Goal: Task Accomplishment & Management: Use online tool/utility

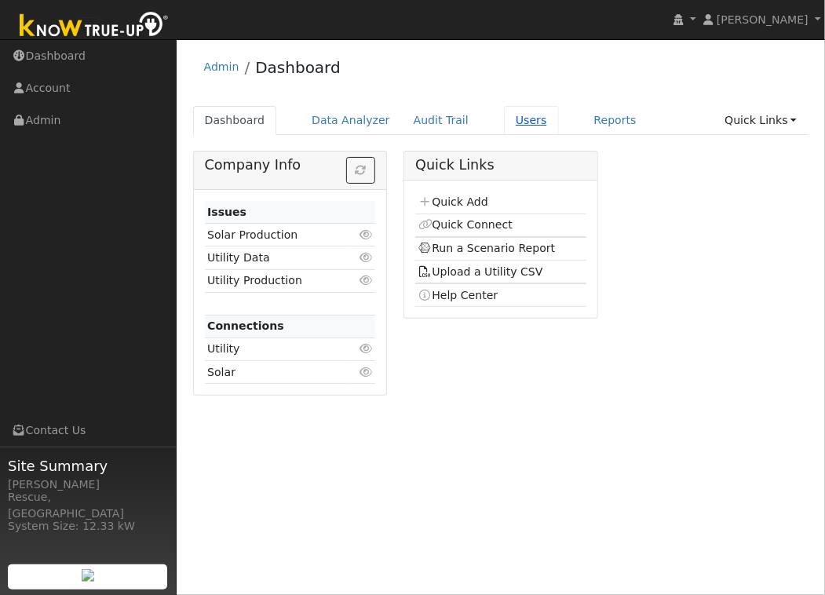
click at [514, 123] on link "Users" at bounding box center [531, 120] width 55 height 29
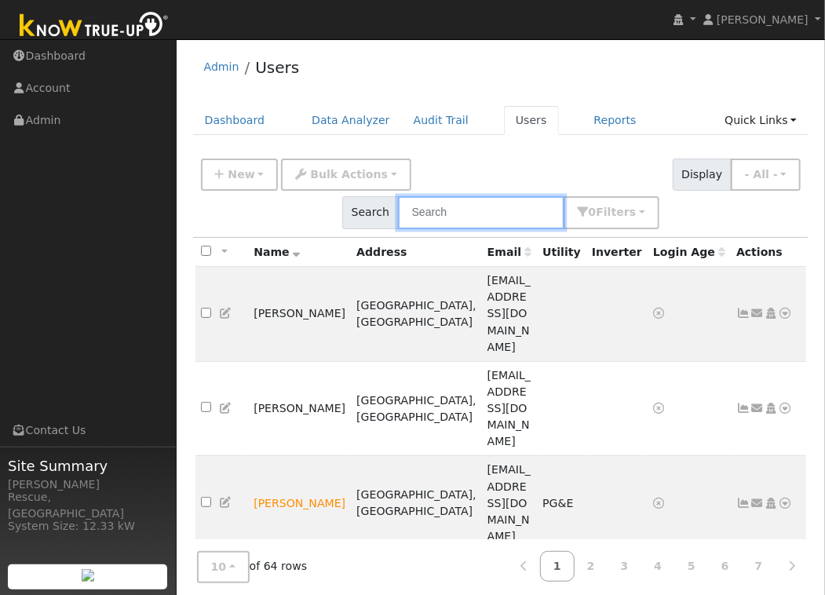
click at [499, 210] on input "text" at bounding box center [481, 212] width 166 height 32
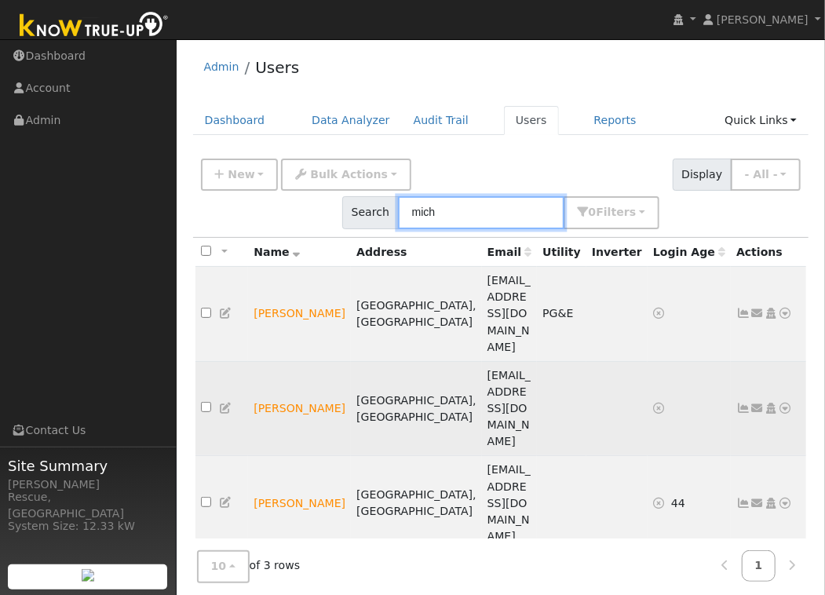
type input "mich"
click at [782, 403] on icon at bounding box center [786, 408] width 14 height 11
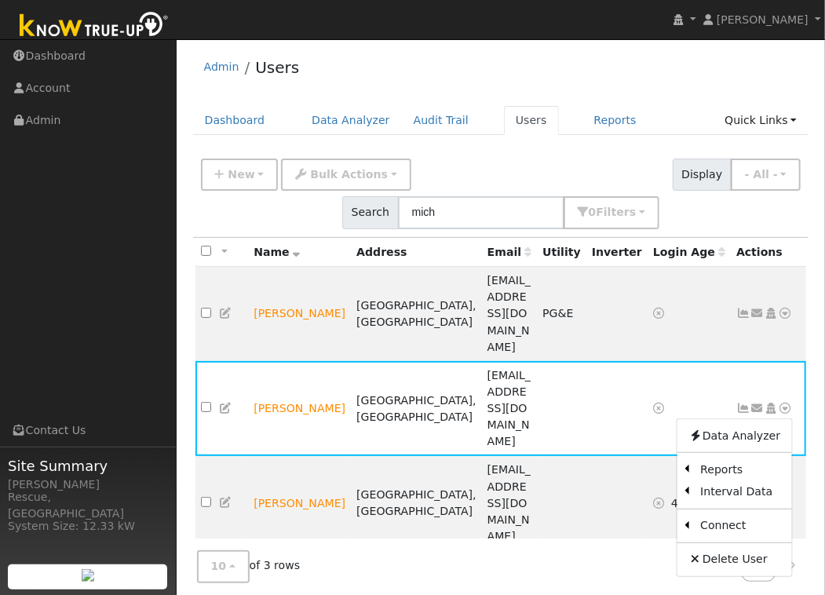
click at [726, 549] on link "Delete User" at bounding box center [735, 560] width 114 height 22
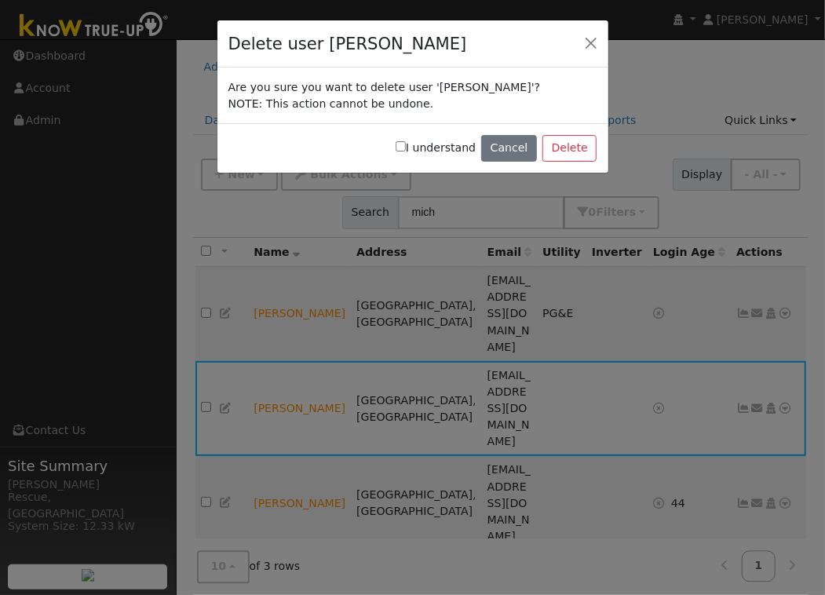
click at [415, 149] on label "I understand" at bounding box center [436, 148] width 80 height 16
click at [406, 149] on input "I understand" at bounding box center [401, 146] width 10 height 10
checkbox input "true"
click at [573, 146] on button "Delete" at bounding box center [570, 148] width 54 height 27
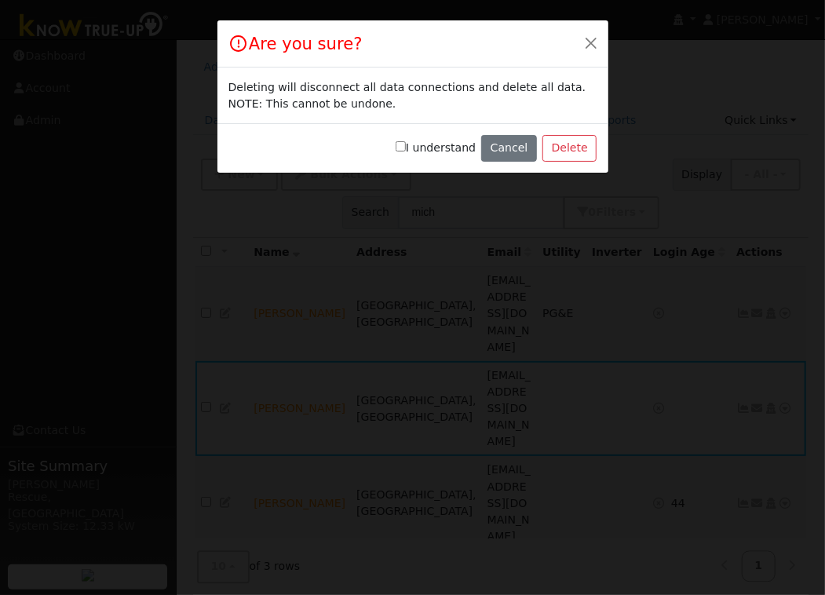
click at [406, 148] on input "I understand" at bounding box center [401, 146] width 10 height 10
checkbox input "true"
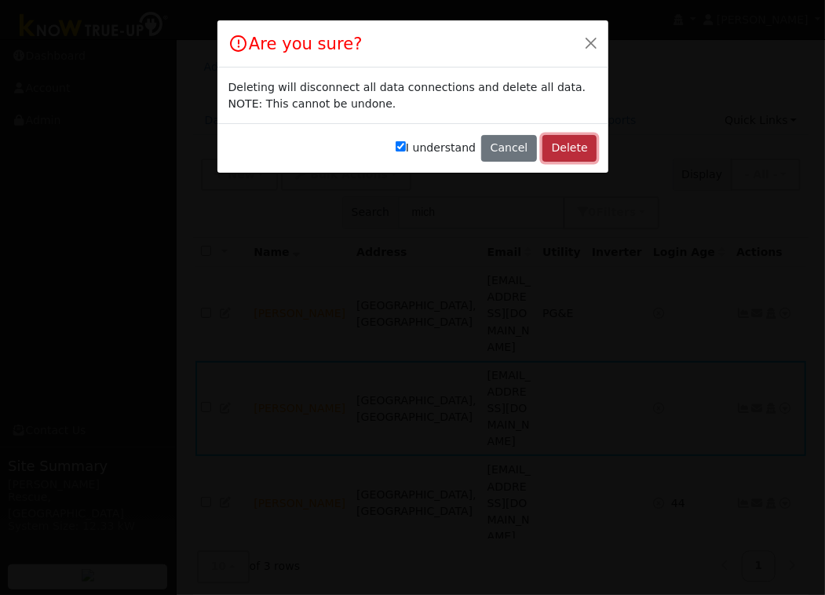
drag, startPoint x: 556, startPoint y: 143, endPoint x: 587, endPoint y: 158, distance: 34.1
click at [557, 143] on button "Delete" at bounding box center [570, 148] width 54 height 27
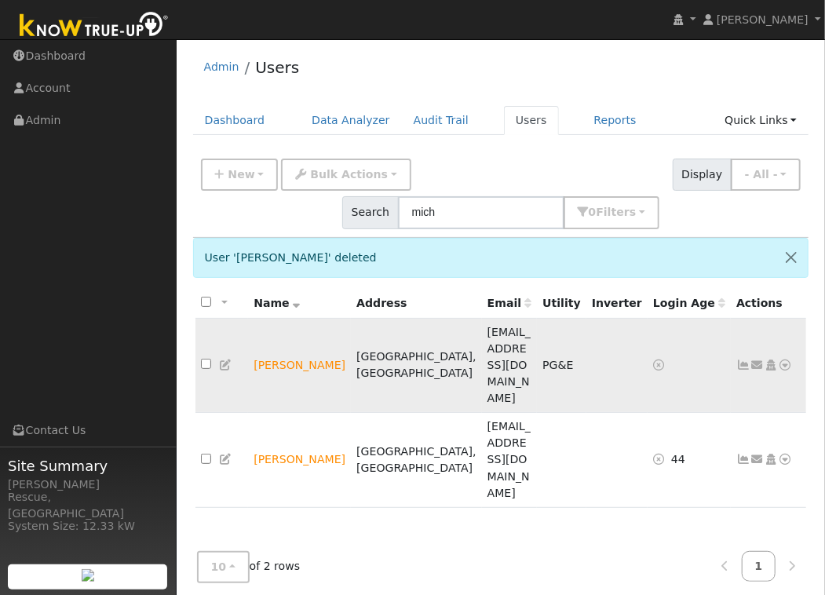
click at [788, 360] on icon at bounding box center [786, 365] width 14 height 11
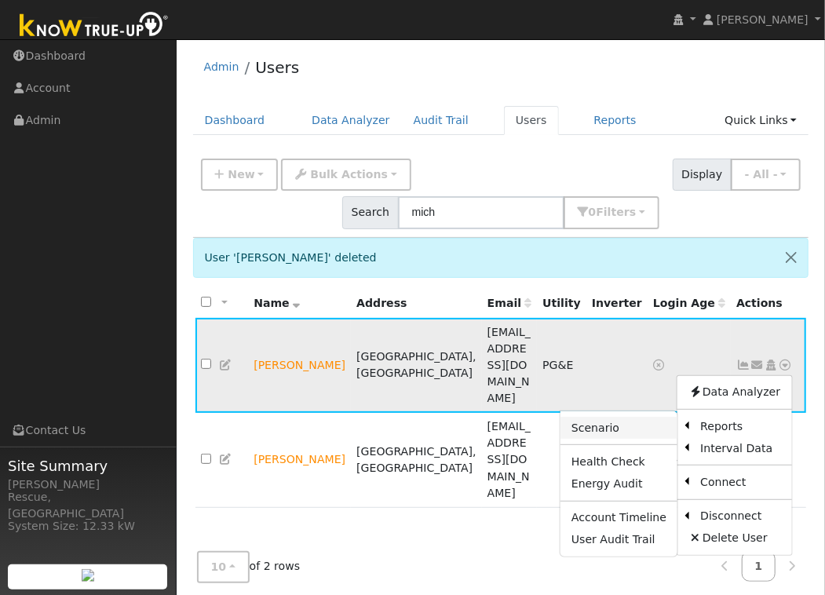
click at [627, 417] on link "Scenario" at bounding box center [619, 428] width 117 height 22
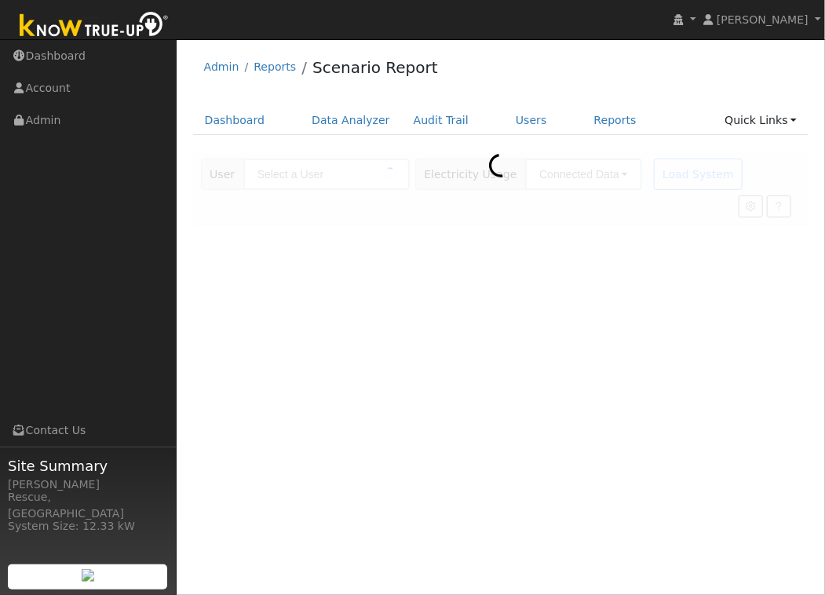
type input "[PERSON_NAME]"
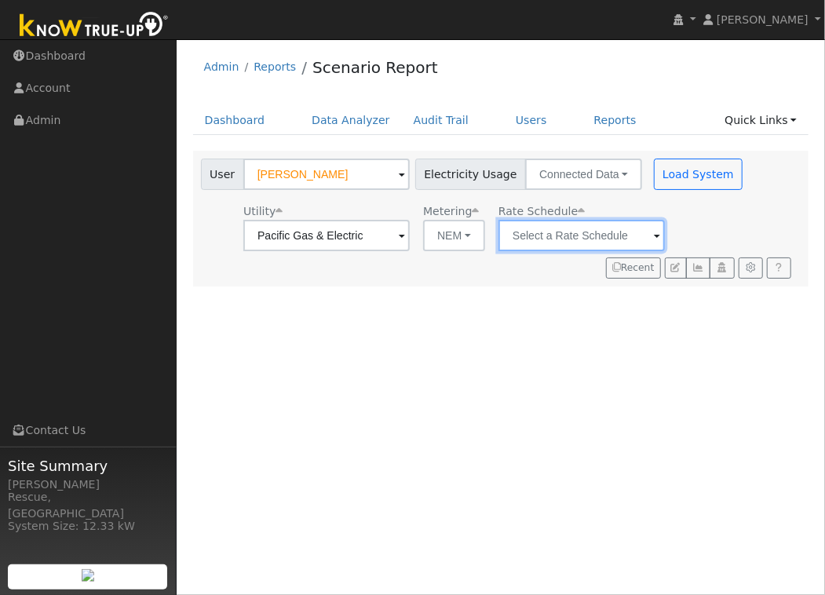
click at [410, 247] on input "text" at bounding box center [326, 235] width 166 height 31
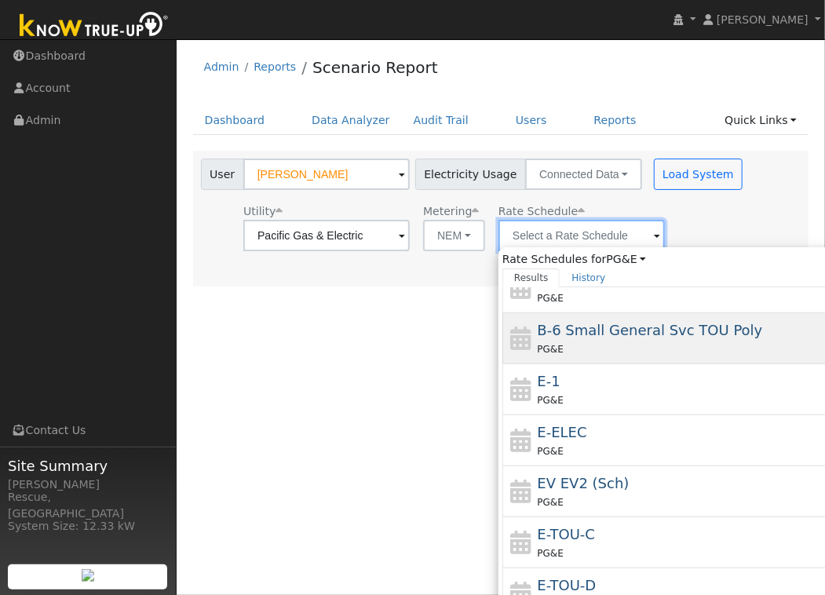
scroll to position [108, 0]
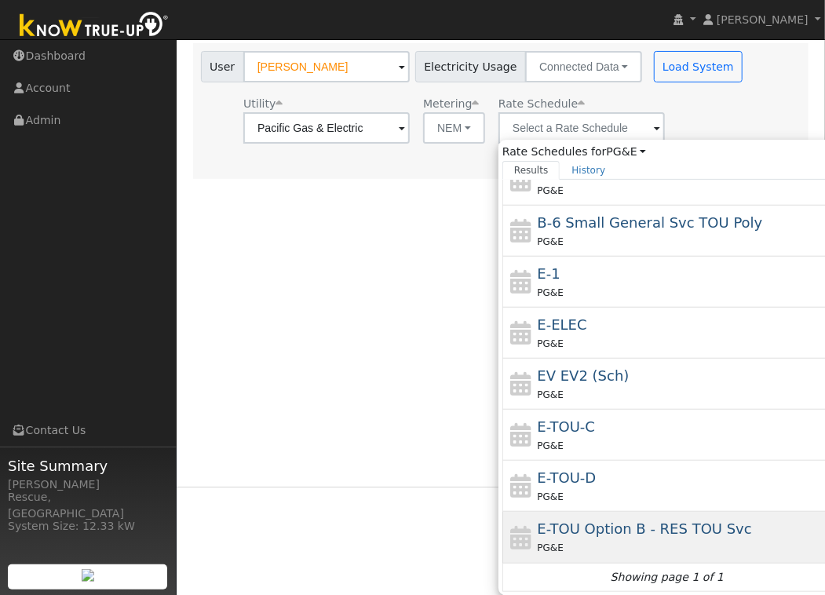
click at [599, 531] on span "E-TOU Option B - RES TOU Svc" at bounding box center [645, 529] width 214 height 16
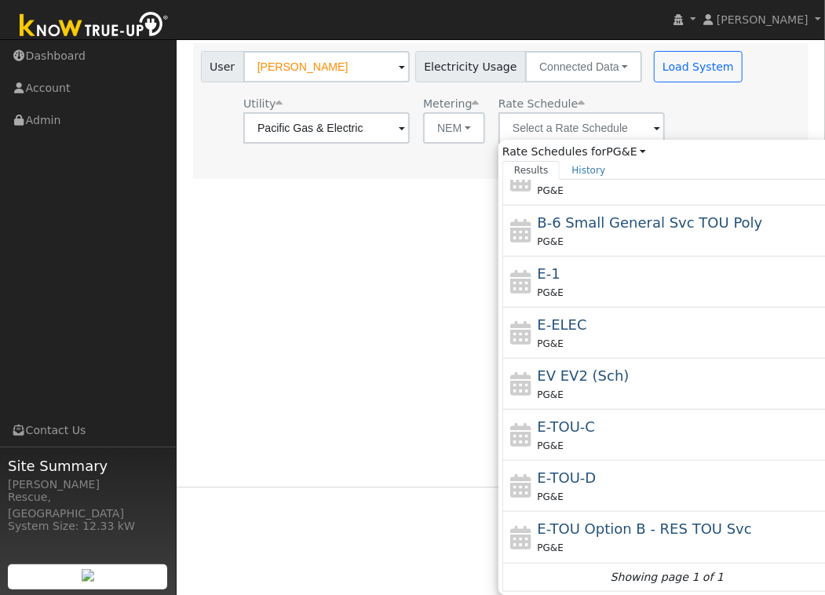
type input "E-TOU Option B - RES TOU Svc"
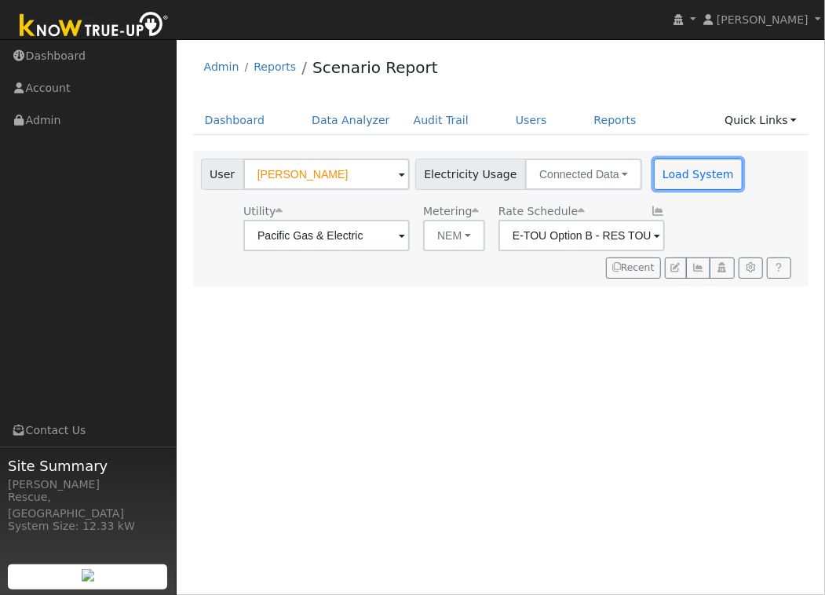
click at [687, 176] on button "Load System" at bounding box center [699, 174] width 90 height 31
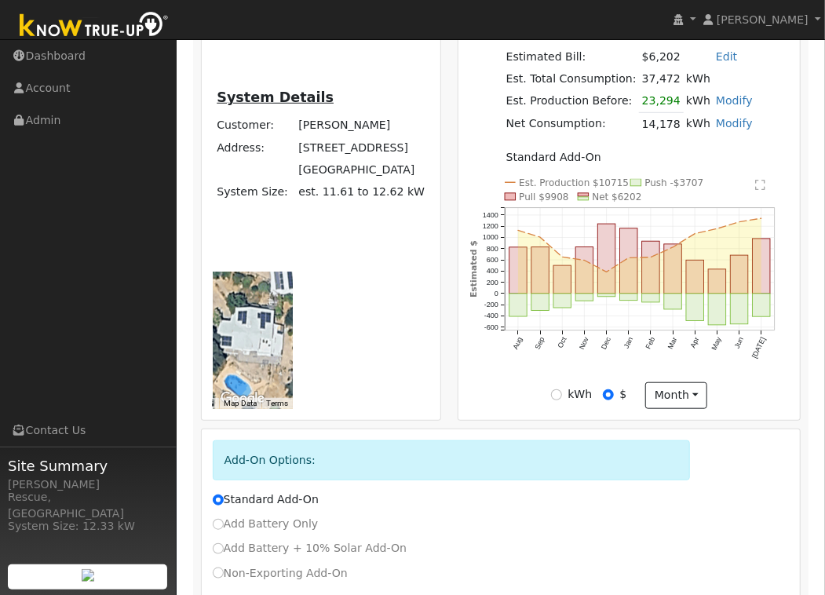
scroll to position [379, 0]
click at [223, 581] on label "Non-Exporting Add-On" at bounding box center [280, 573] width 135 height 16
click at [223, 579] on input "Non-Exporting Add-On" at bounding box center [218, 573] width 11 height 11
radio input "true"
radio input "false"
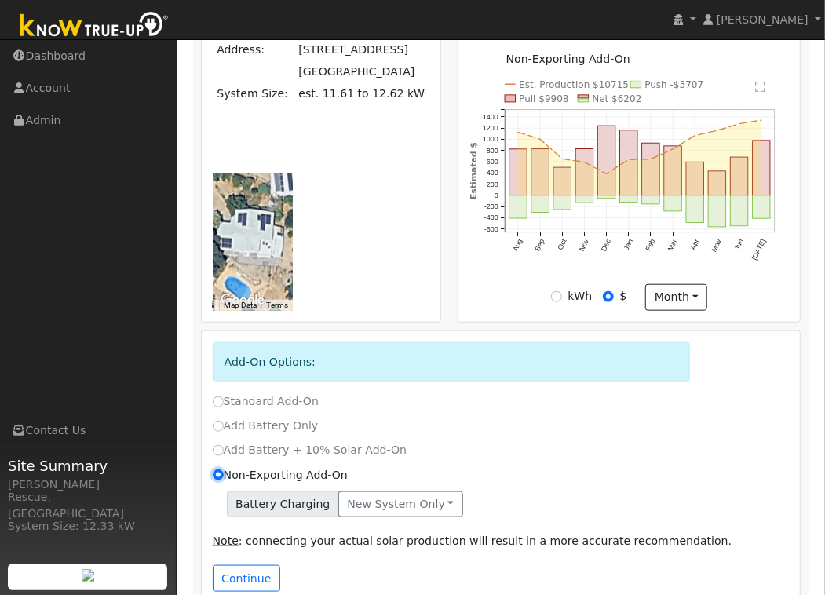
scroll to position [516, 0]
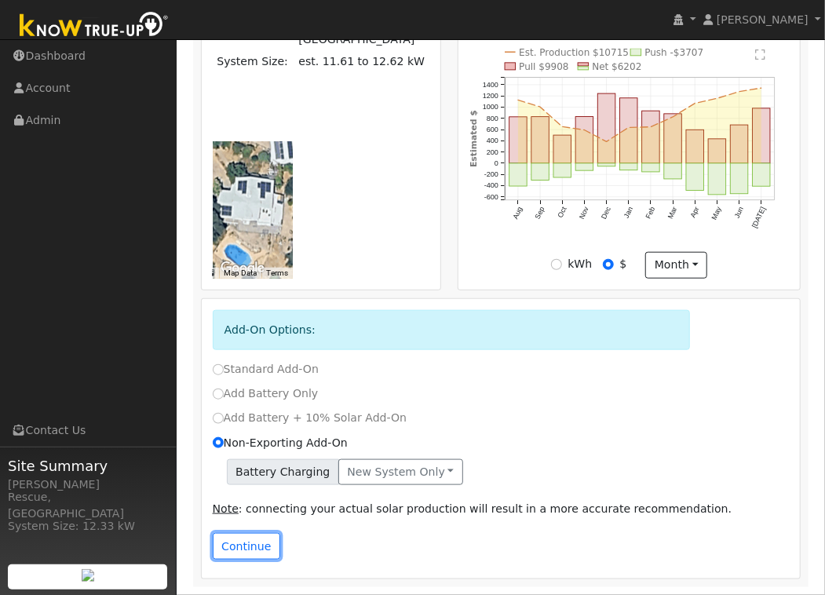
click at [268, 536] on button "Continue" at bounding box center [247, 546] width 68 height 27
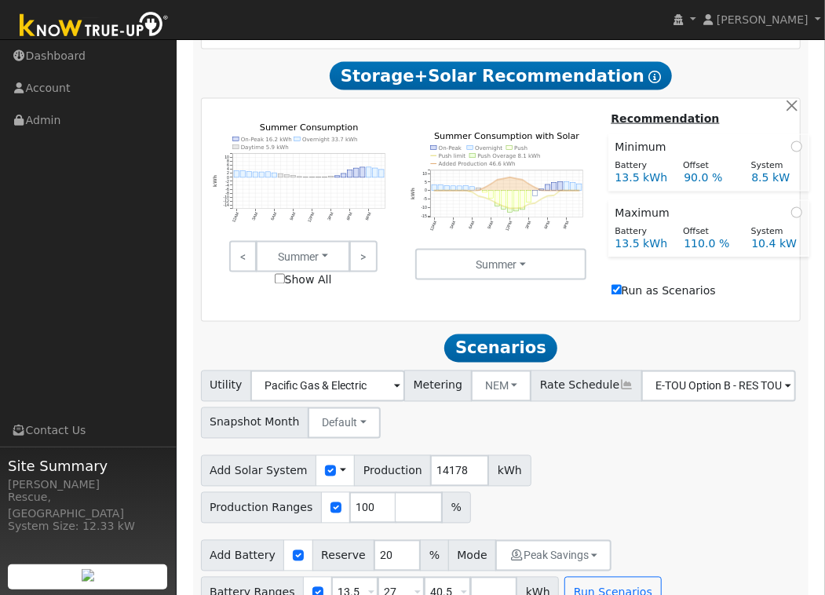
scroll to position [965, 0]
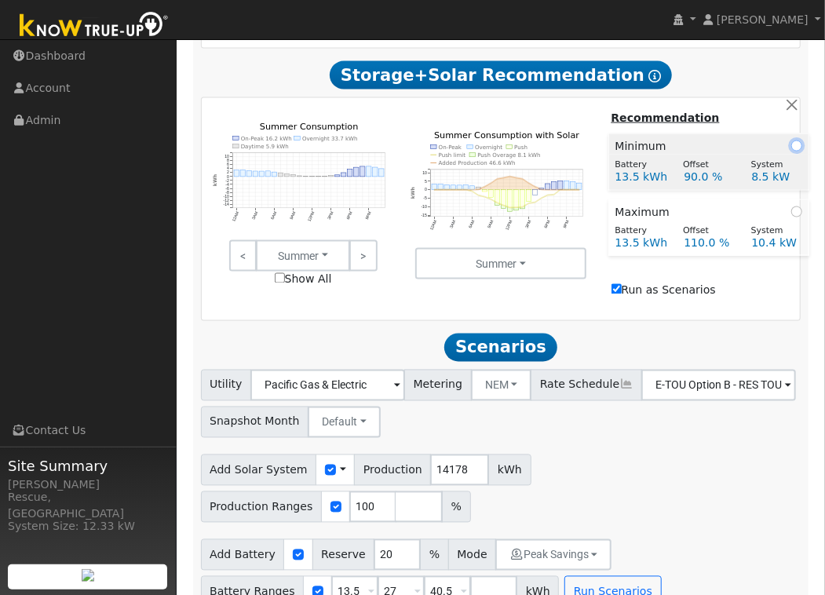
click at [796, 152] on input "radio" at bounding box center [797, 146] width 11 height 11
radio input "true"
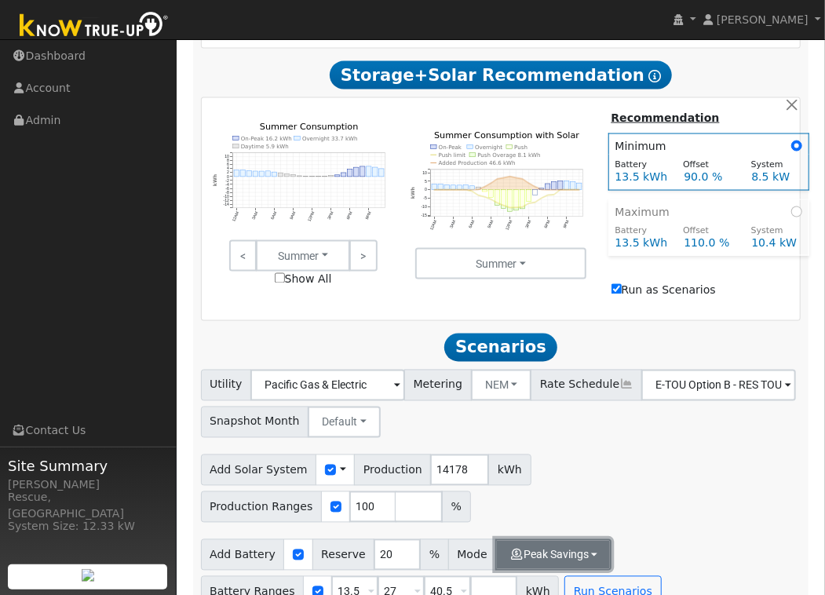
click at [563, 540] on button "Peak Savings" at bounding box center [554, 555] width 116 height 31
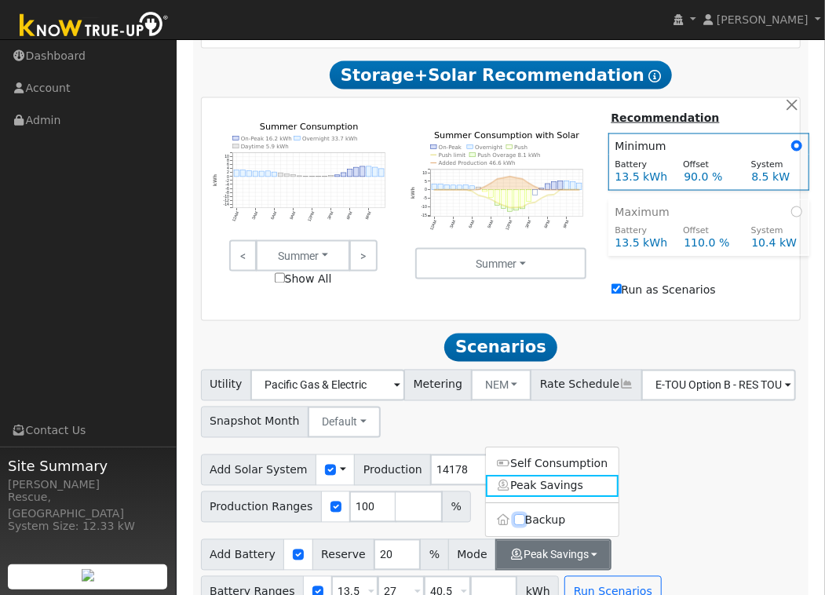
drag, startPoint x: 517, startPoint y: 490, endPoint x: 543, endPoint y: 503, distance: 29.2
click at [517, 515] on input "Backup" at bounding box center [519, 520] width 11 height 11
checkbox input "true"
click at [629, 576] on button "Run Scenarios" at bounding box center [613, 591] width 97 height 31
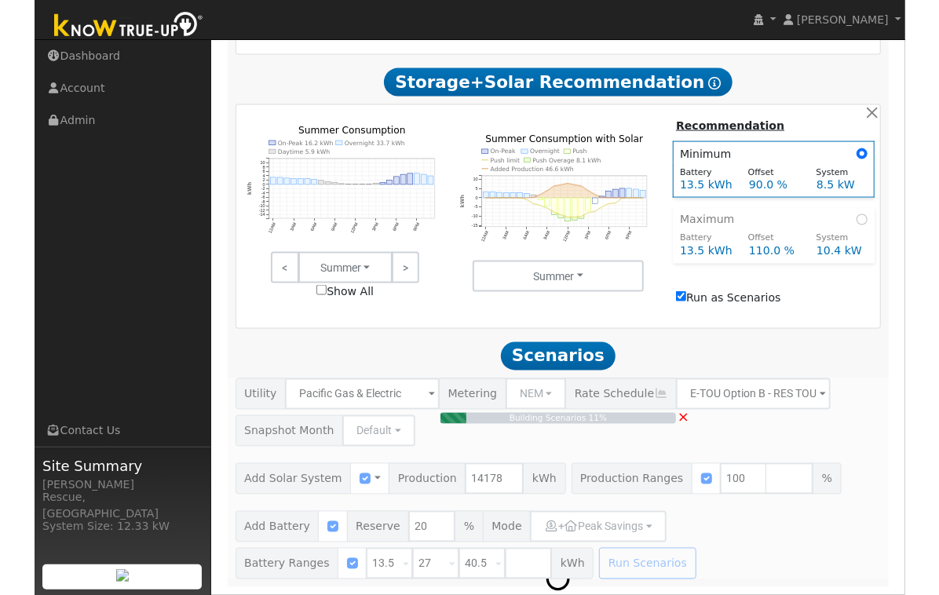
scroll to position [1007, 0]
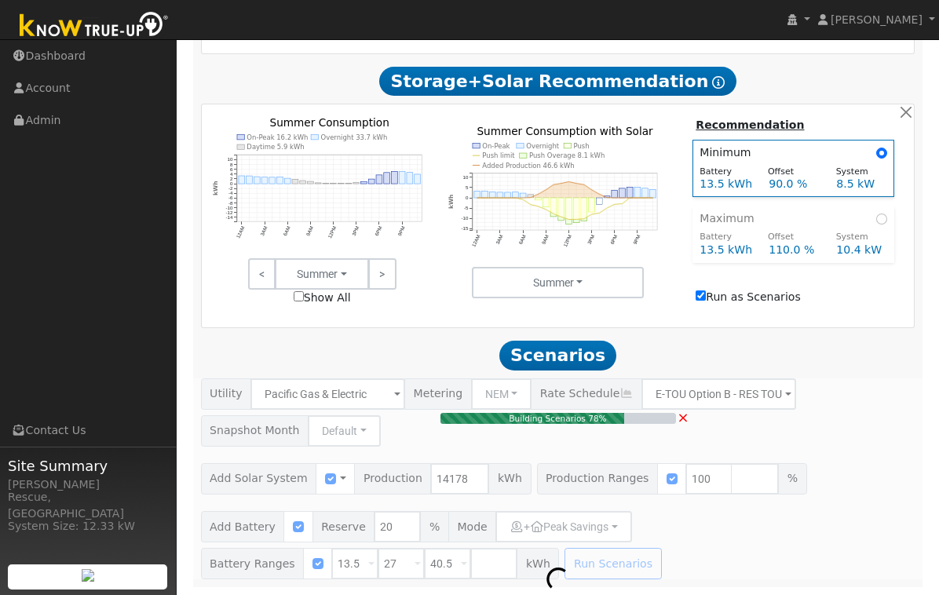
type input "10.4"
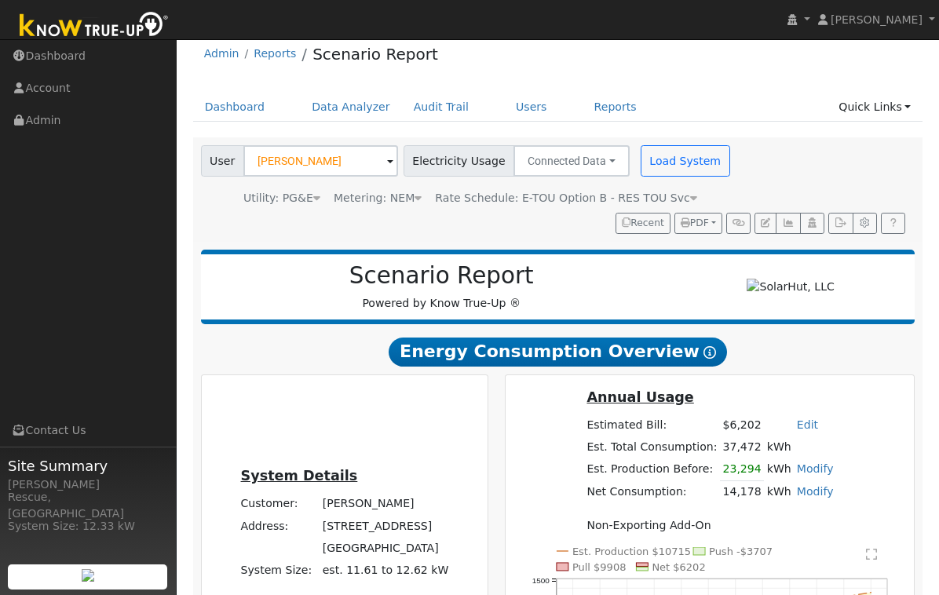
scroll to position [0, 0]
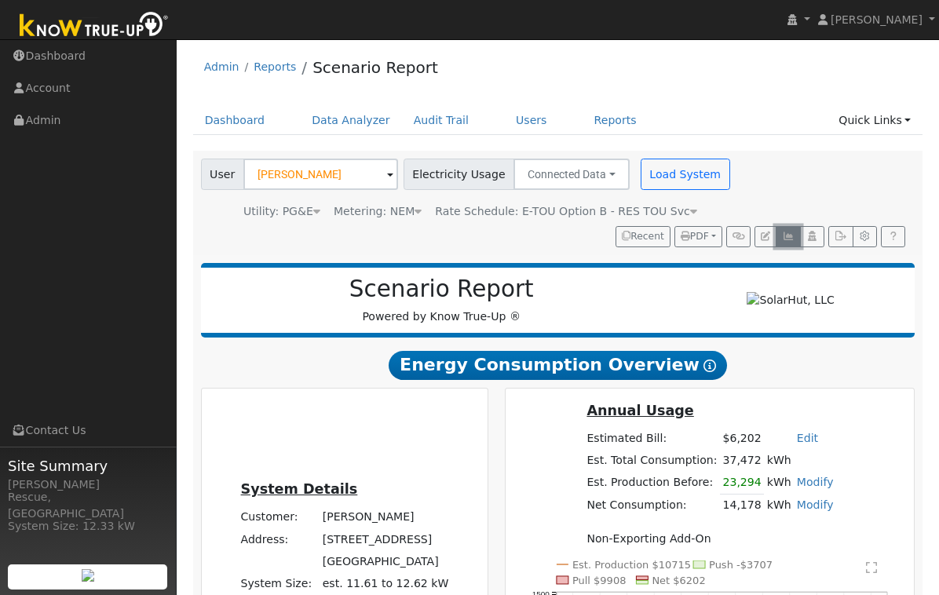
click at [784, 238] on icon "button" at bounding box center [788, 236] width 12 height 9
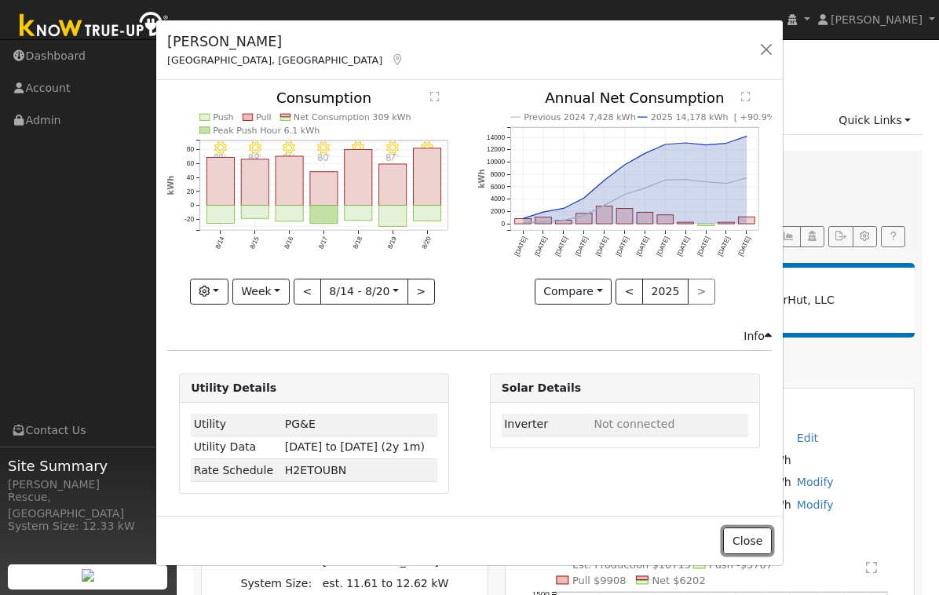
click at [766, 540] on button "Close" at bounding box center [747, 541] width 48 height 27
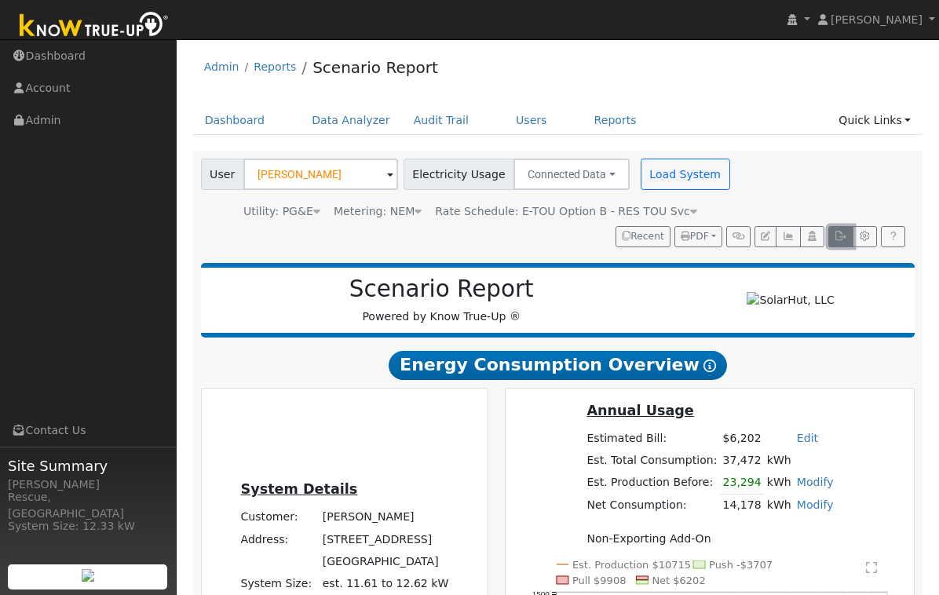
click at [825, 243] on button "button" at bounding box center [841, 237] width 24 height 22
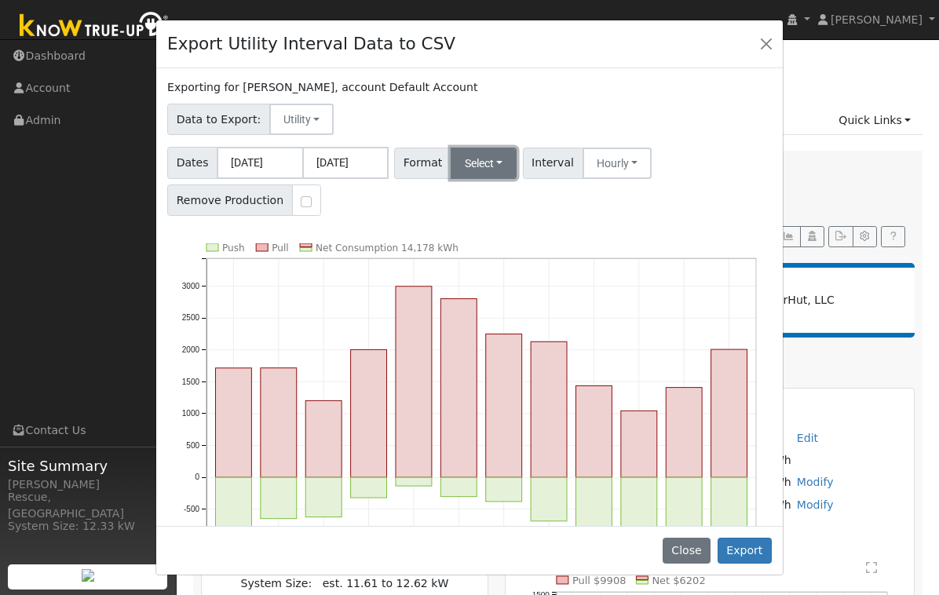
click at [474, 166] on button "Select" at bounding box center [484, 163] width 67 height 31
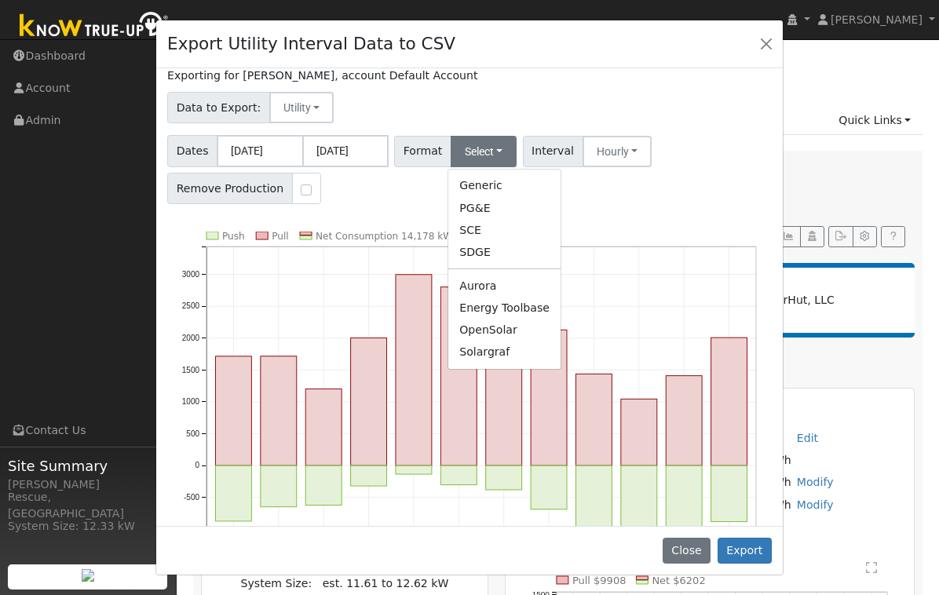
click at [500, 352] on link "Solargraf" at bounding box center [504, 353] width 112 height 22
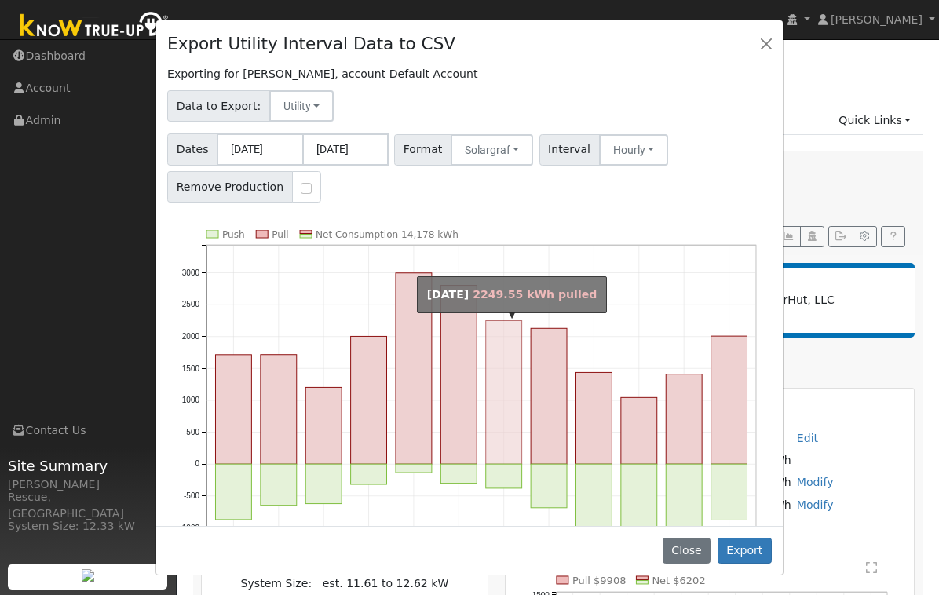
scroll to position [13, 0]
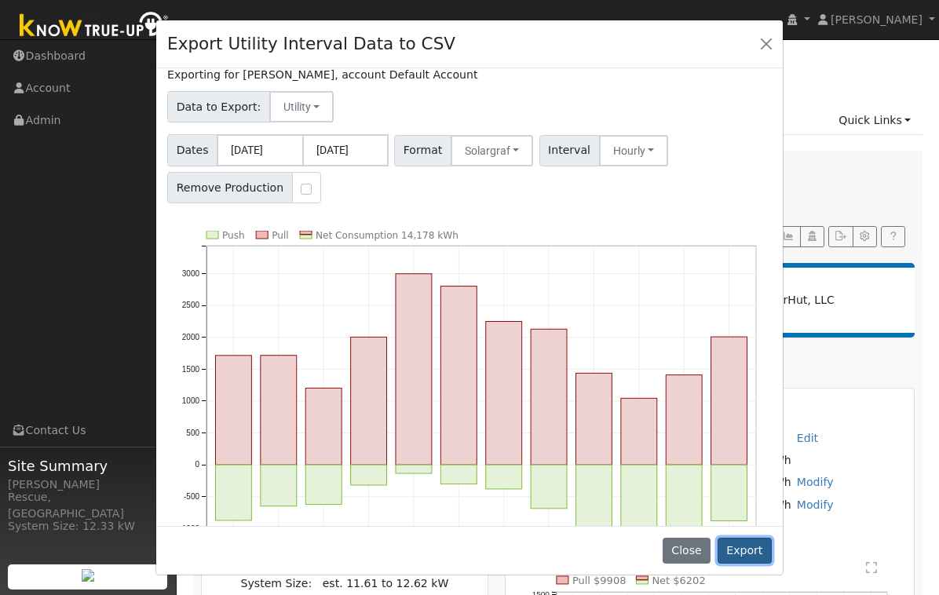
click at [756, 555] on button "Export" at bounding box center [745, 551] width 54 height 27
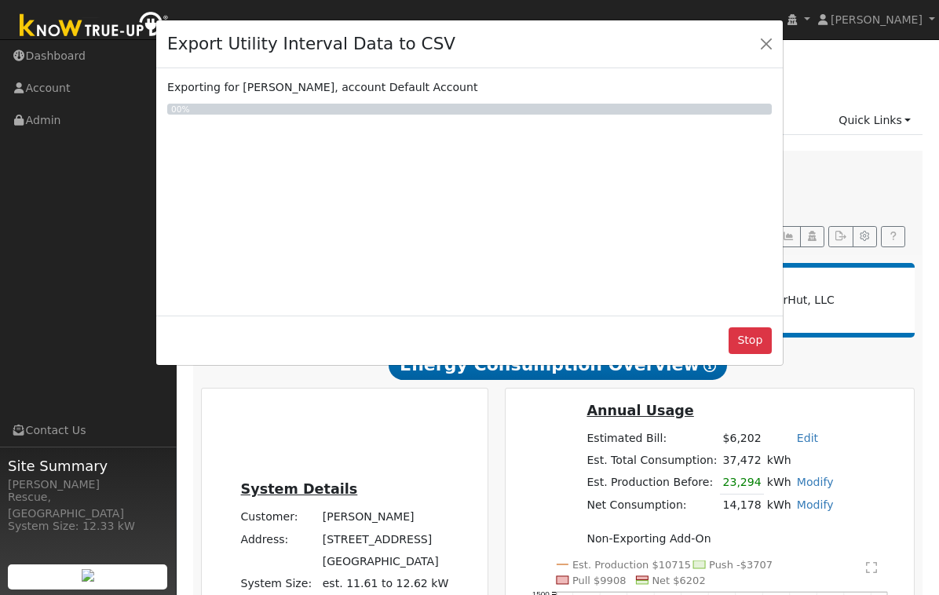
scroll to position [0, 0]
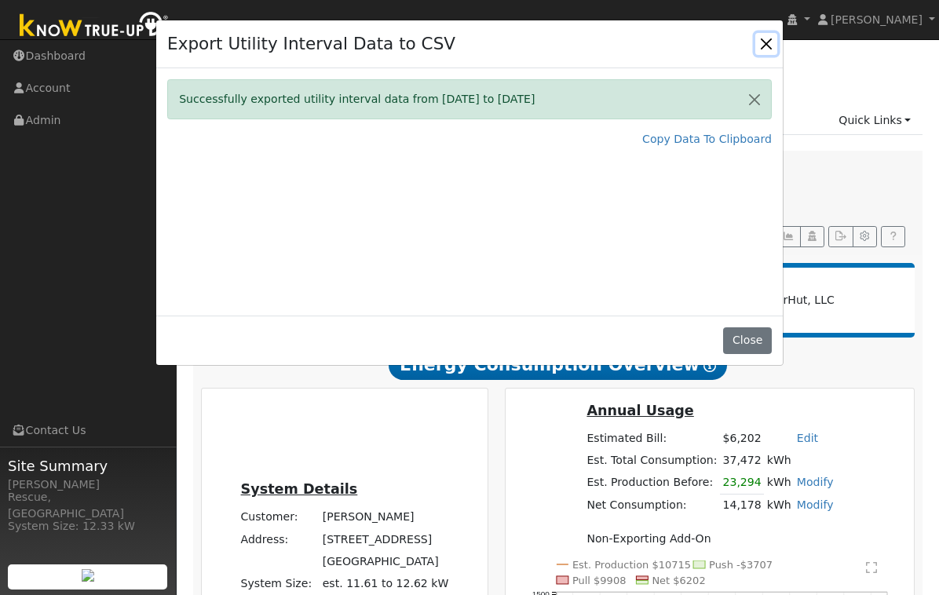
drag, startPoint x: 767, startPoint y: 43, endPoint x: 698, endPoint y: 75, distance: 76.2
click at [764, 45] on button "Close" at bounding box center [767, 44] width 22 height 22
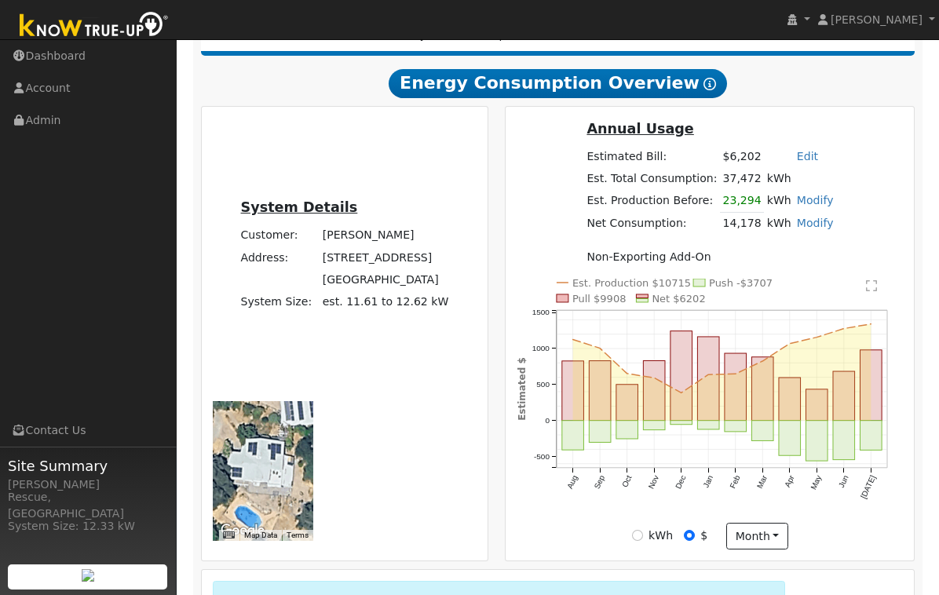
scroll to position [265, 0]
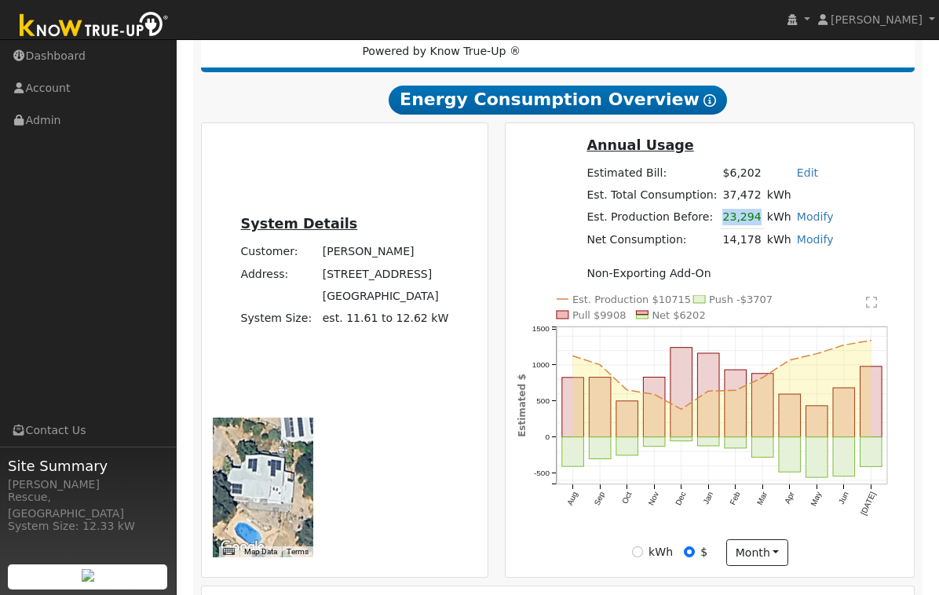
drag, startPoint x: 711, startPoint y: 225, endPoint x: 756, endPoint y: 224, distance: 45.6
click at [756, 224] on tr "Est. Production Before: 23,294 kWh Modify Change Production Before: 23294 kWh N…" at bounding box center [710, 218] width 252 height 23
copy tr "23,294"
click at [757, 219] on td "23,294" at bounding box center [742, 218] width 44 height 23
drag, startPoint x: 756, startPoint y: 220, endPoint x: 723, endPoint y: 221, distance: 33.0
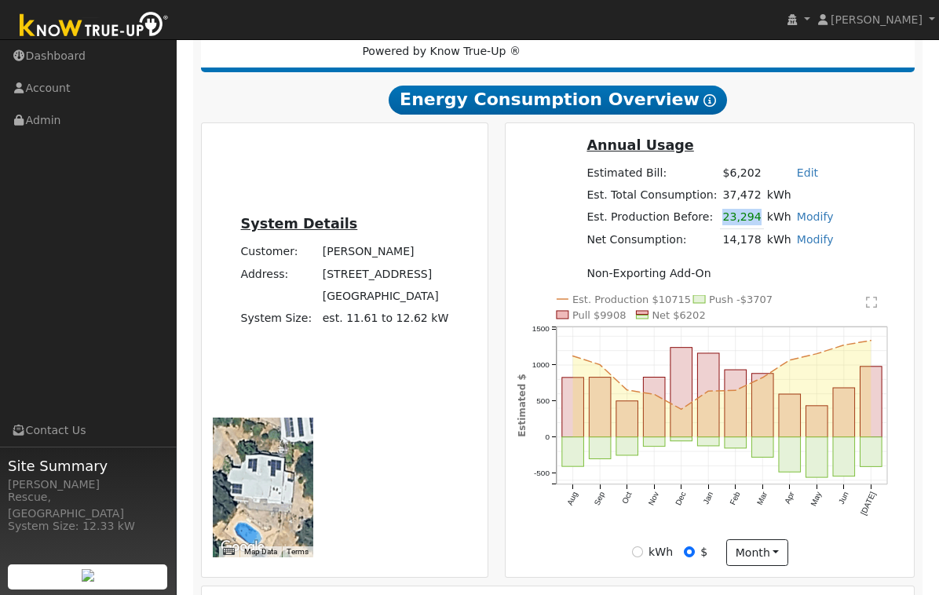
click at [723, 221] on td "23,294" at bounding box center [742, 218] width 44 height 23
copy td "23,294"
click at [528, 346] on icon "Est. Production $10715 Push -$3707 Pull $9908 Net $6202 Aug Sep Oct Nov Dec Jan…" at bounding box center [711, 421] width 386 height 252
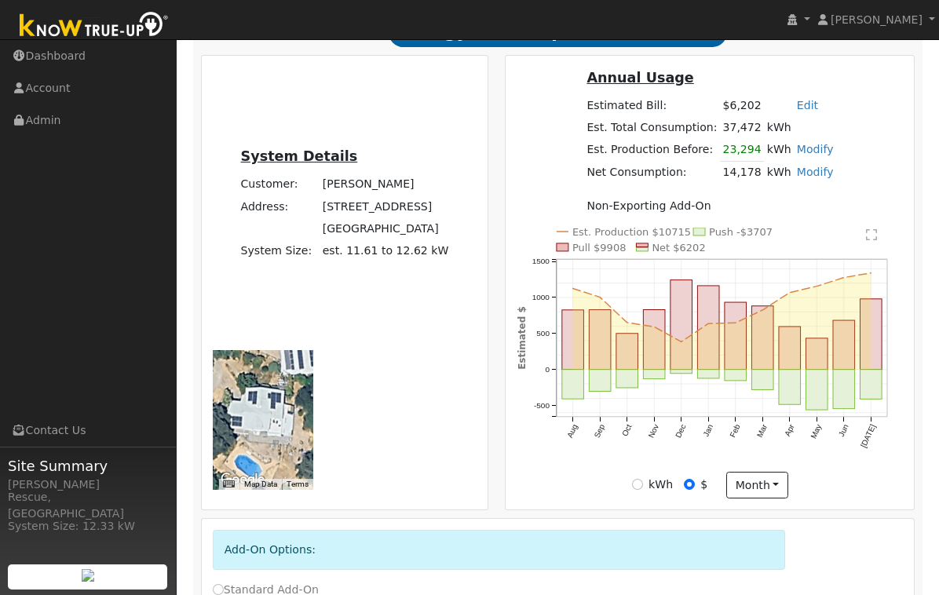
scroll to position [363, 0]
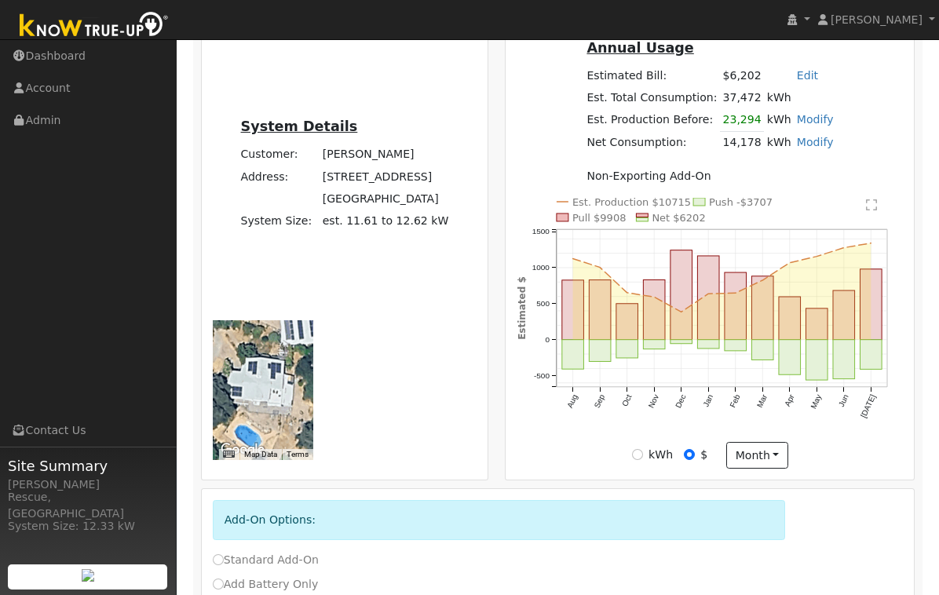
click at [809, 148] on link "Modify" at bounding box center [815, 142] width 37 height 13
click at [825, 123] on link "Modify" at bounding box center [815, 119] width 37 height 13
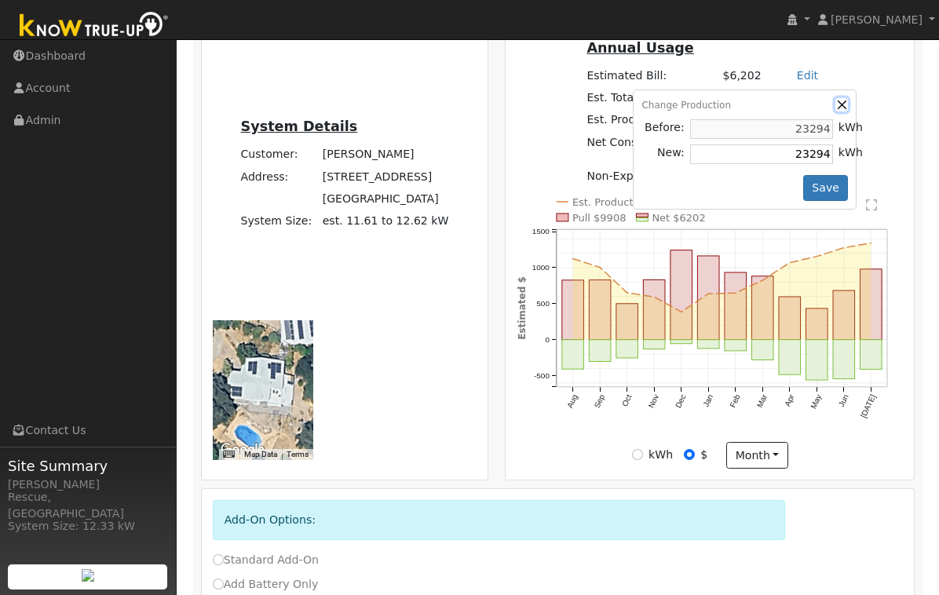
drag, startPoint x: 829, startPoint y: 111, endPoint x: 821, endPoint y: 92, distance: 20.7
click at [825, 111] on button "button" at bounding box center [842, 104] width 13 height 13
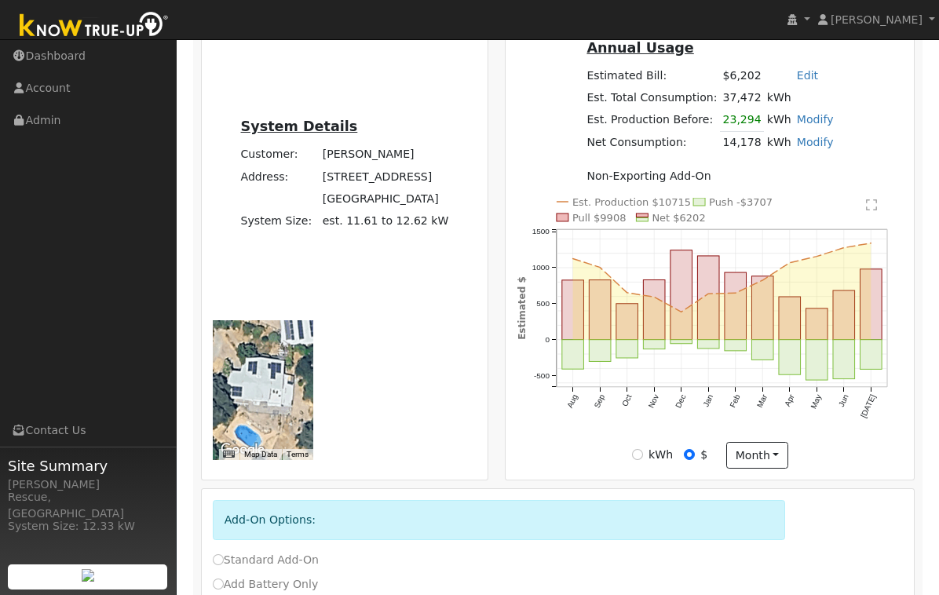
click at [806, 80] on link "Edit" at bounding box center [807, 75] width 21 height 13
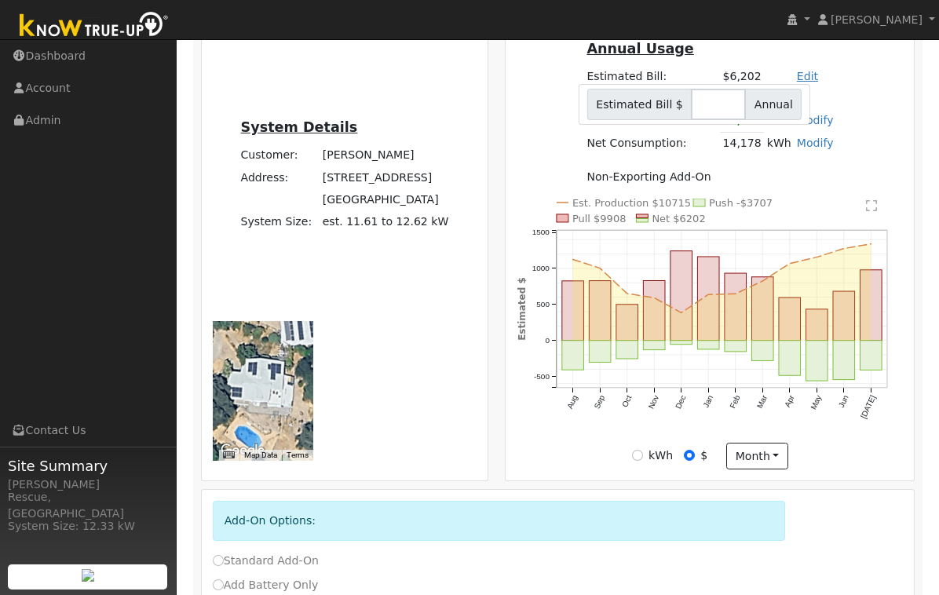
click at [805, 81] on link "Edit" at bounding box center [807, 76] width 21 height 13
drag, startPoint x: 833, startPoint y: 94, endPoint x: 821, endPoint y: 90, distance: 12.4
click at [825, 94] on div "Annual Usage Estimated Bill: $6,202 Edit Estimated Bill $ Annual Est. Total Con…" at bounding box center [710, 118] width 403 height 161
click at [807, 121] on link "Modify" at bounding box center [815, 120] width 37 height 13
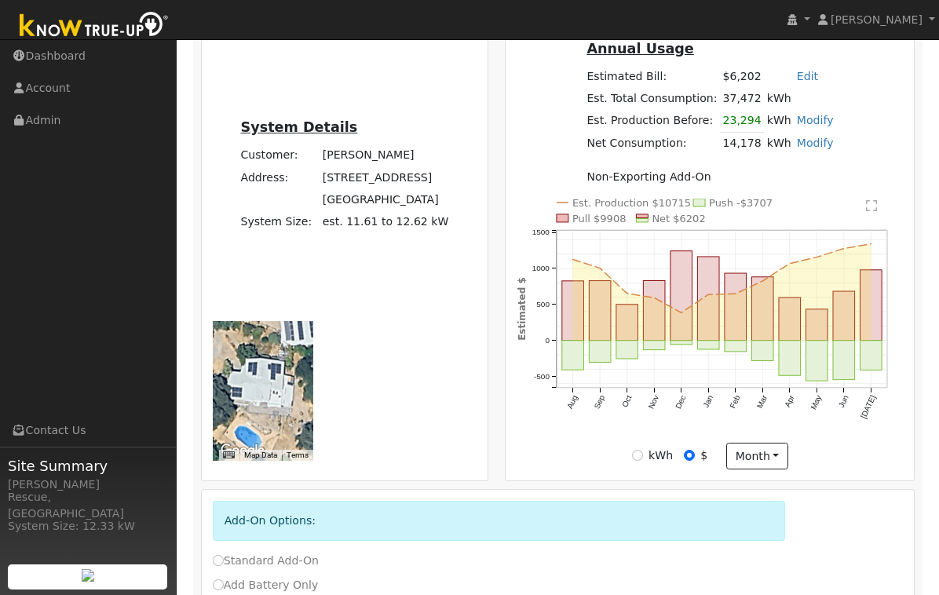
type input "23294"
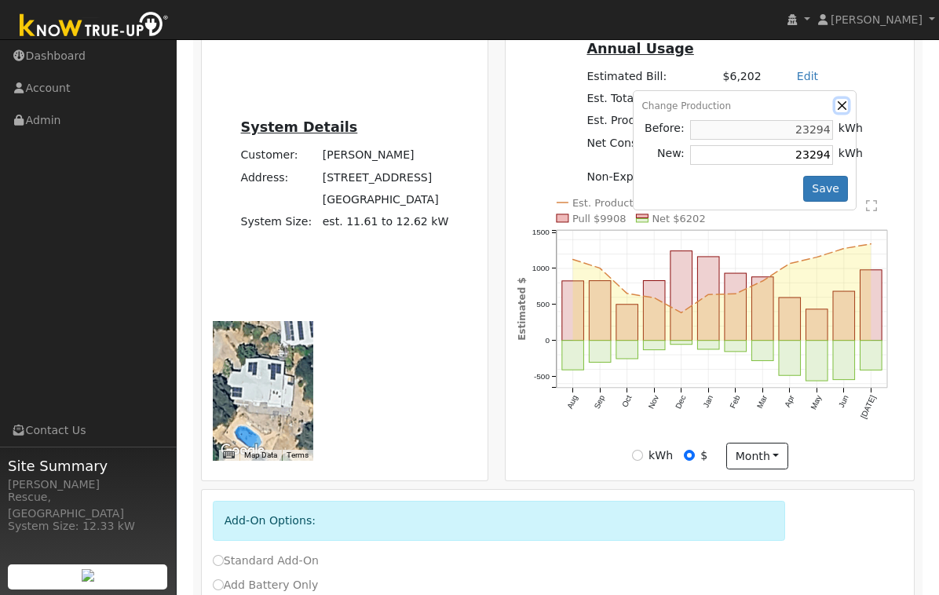
click at [825, 109] on button "button" at bounding box center [842, 105] width 13 height 13
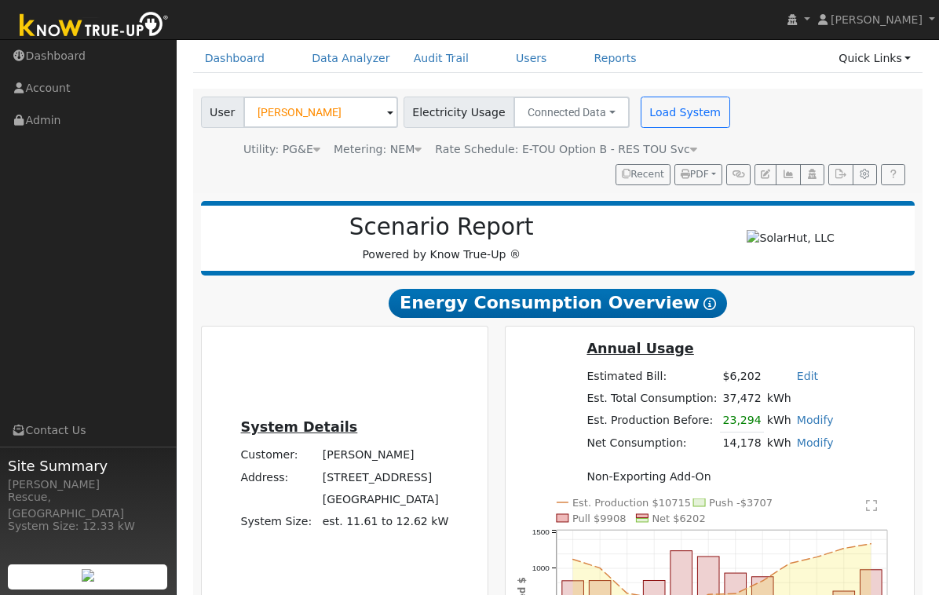
scroll to position [0, 0]
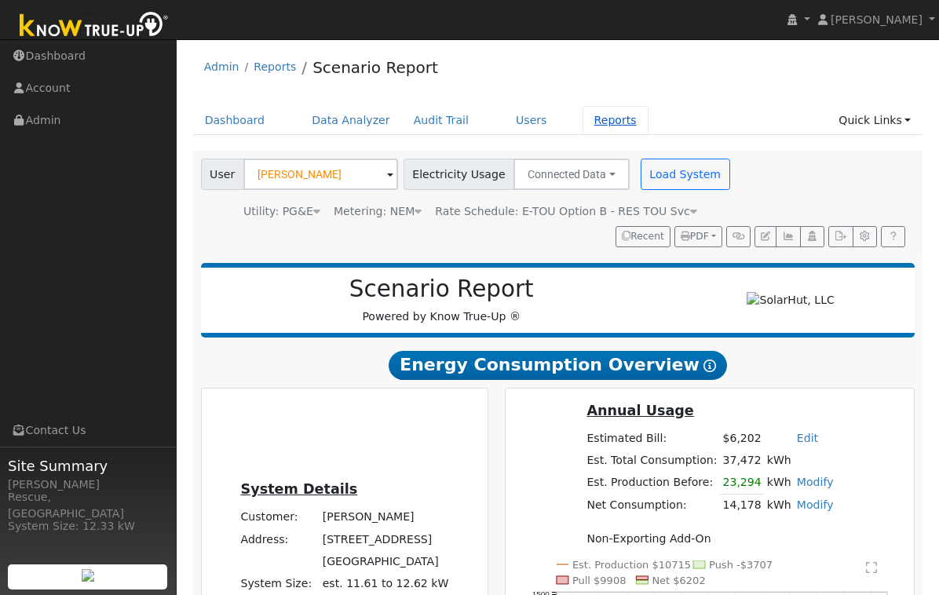
click at [597, 122] on link "Reports" at bounding box center [616, 120] width 66 height 29
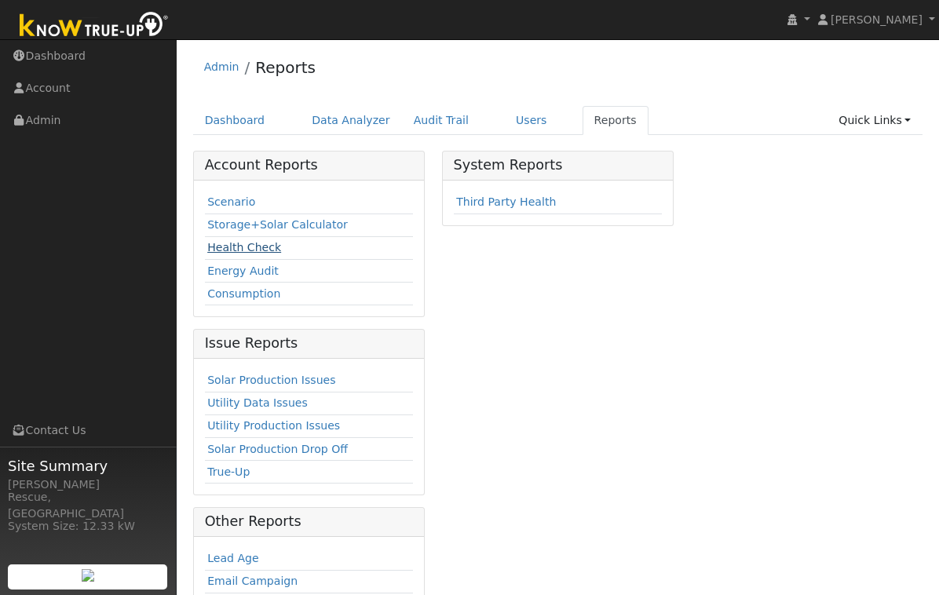
click at [259, 252] on link "Health Check" at bounding box center [244, 247] width 74 height 13
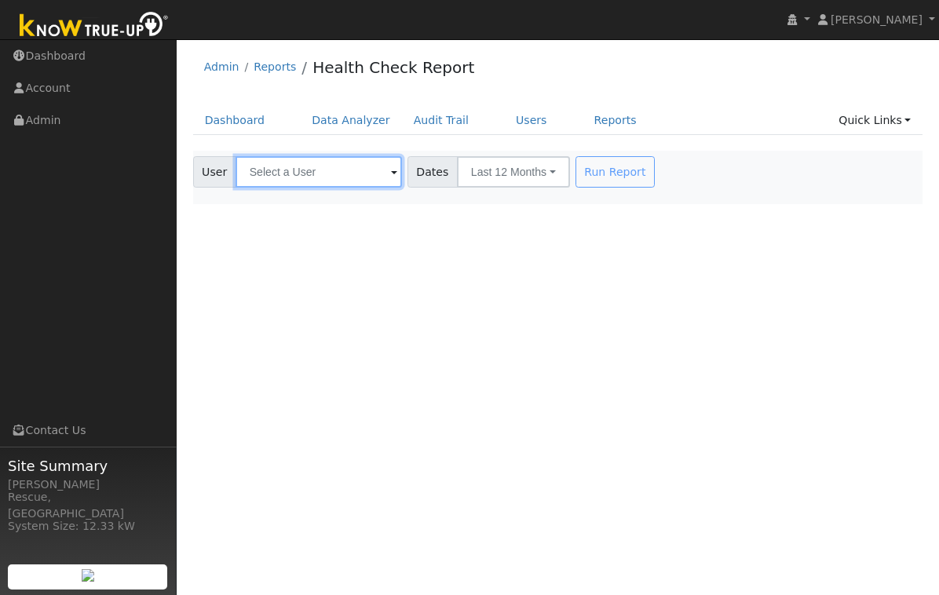
click at [309, 178] on input "text" at bounding box center [319, 171] width 166 height 31
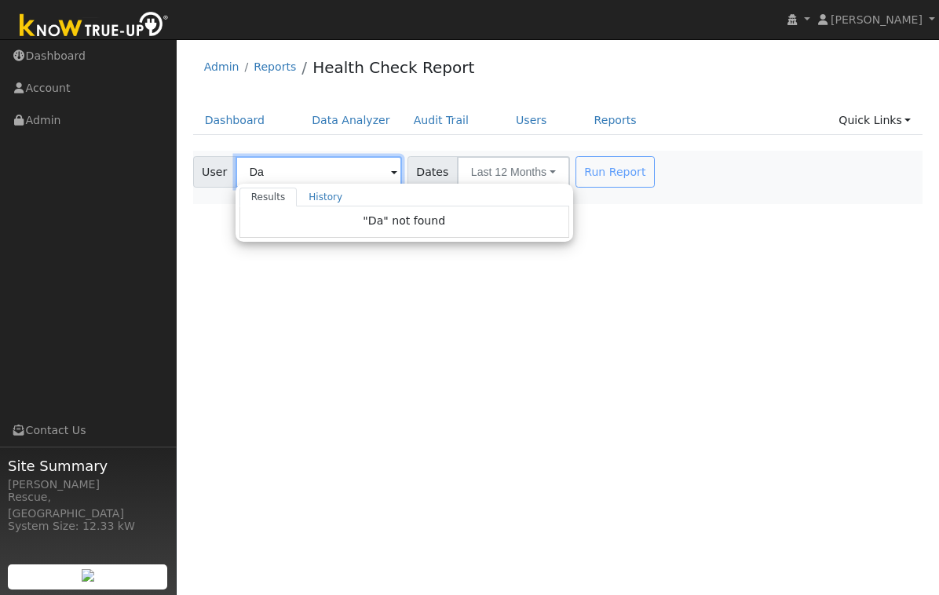
type input "D"
type input "mci"
